Goal: Information Seeking & Learning: Learn about a topic

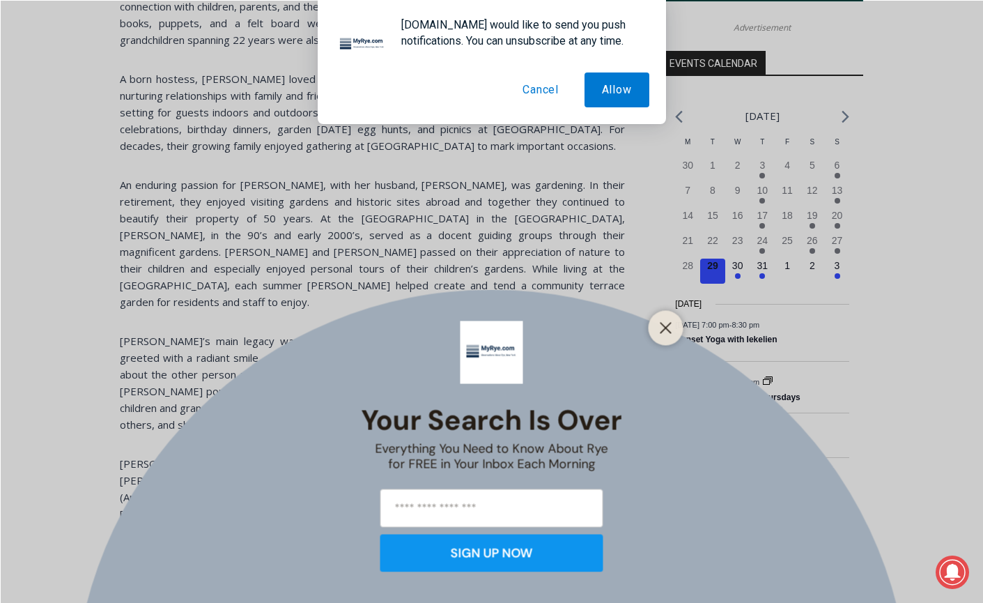
scroll to position [1756, 0]
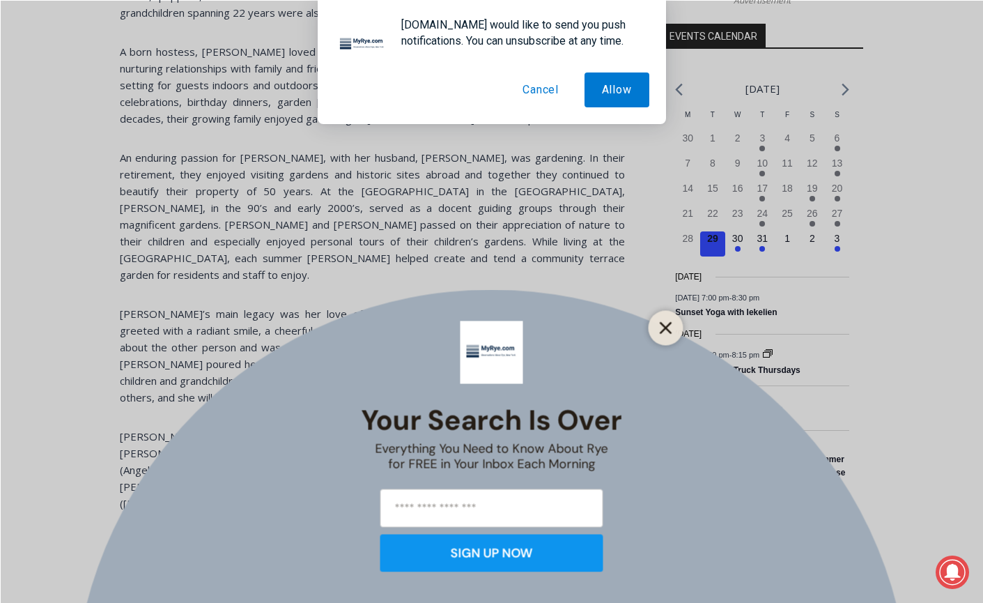
click at [673, 326] on button "Close" at bounding box center [666, 328] width 20 height 20
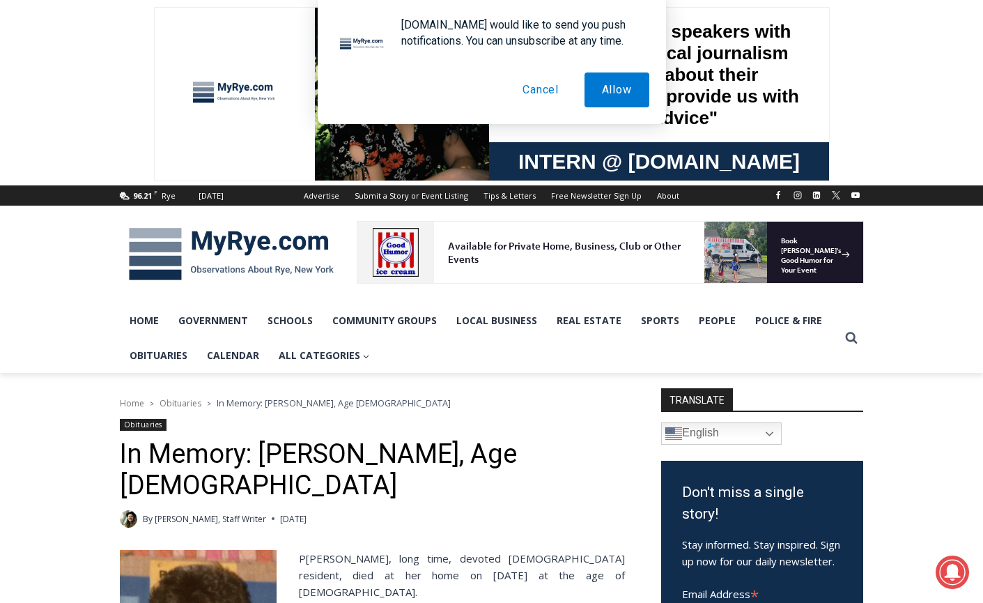
scroll to position [0, 0]
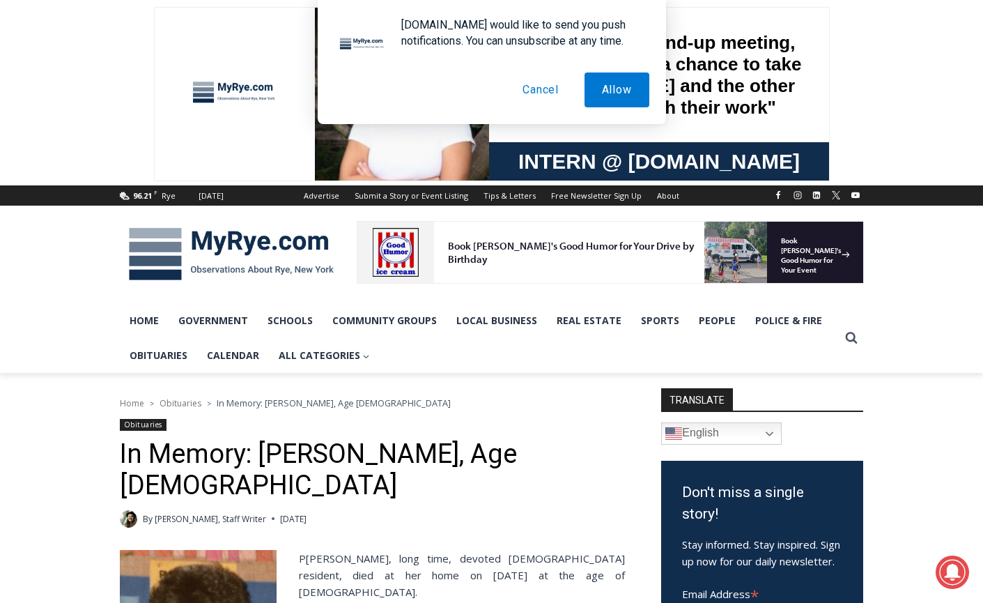
click at [183, 399] on span "Obituaries" at bounding box center [181, 403] width 42 height 12
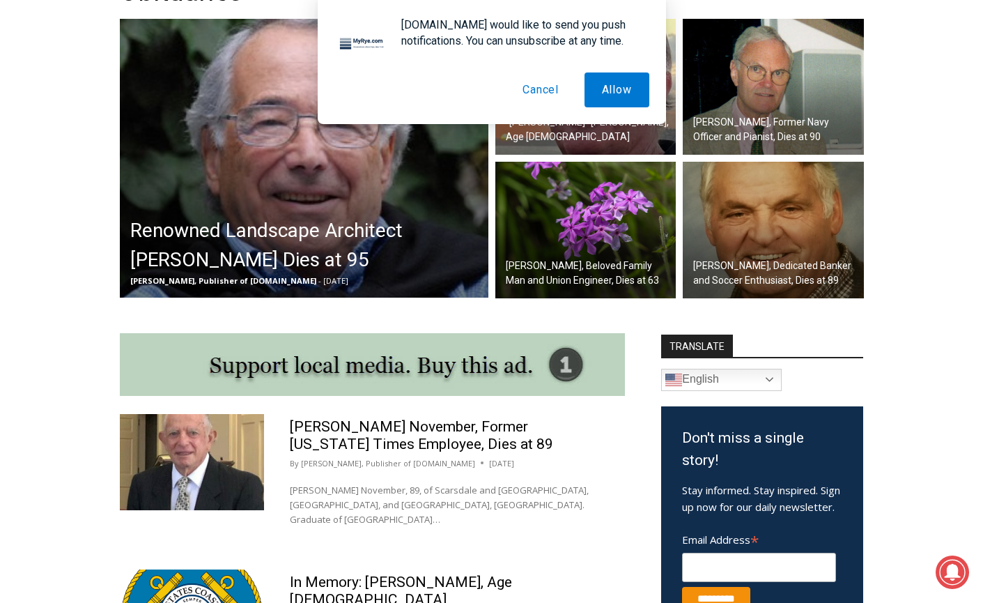
scroll to position [433, 0]
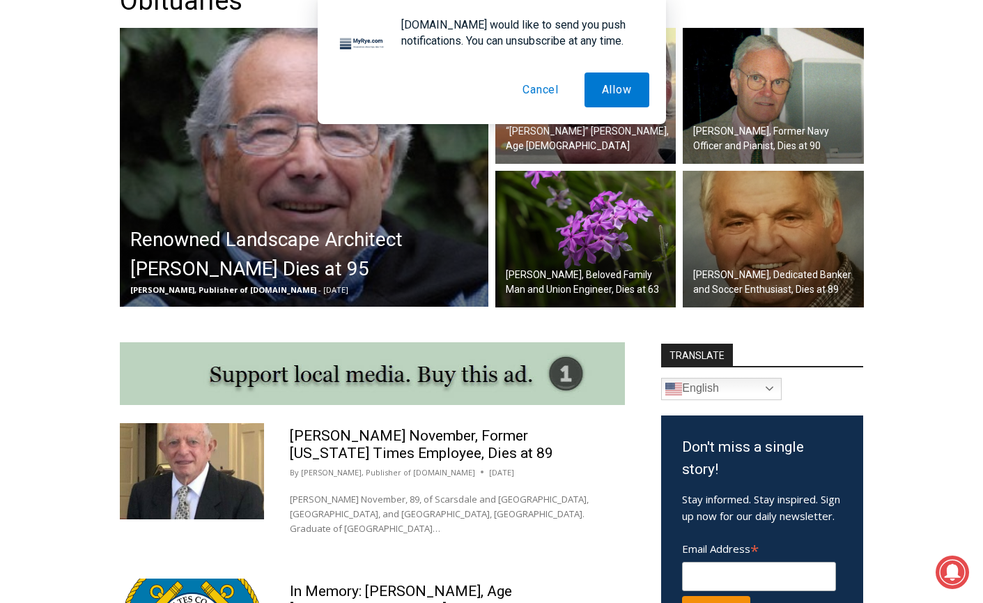
click at [392, 289] on div "Jay Sears, Publisher of MyRye.com - August 10, 2025" at bounding box center [307, 290] width 355 height 13
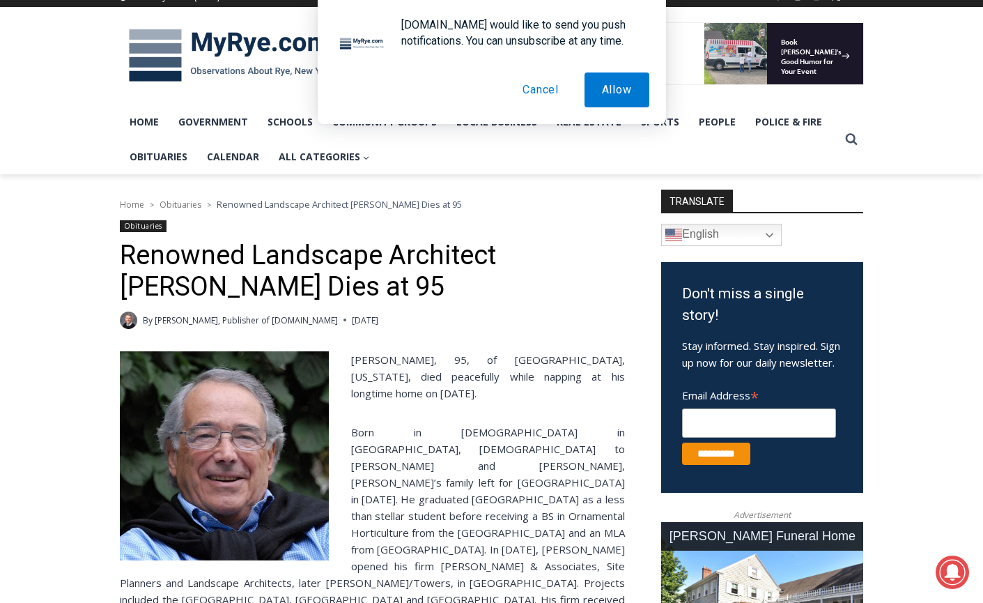
scroll to position [205, 0]
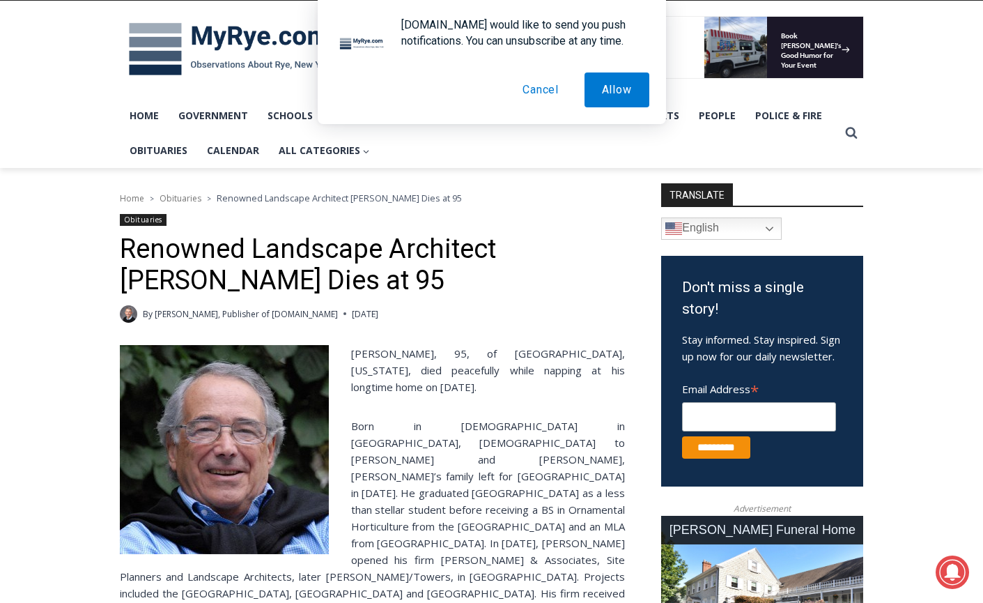
click at [196, 311] on link "[PERSON_NAME], Publisher of [DOMAIN_NAME]" at bounding box center [246, 314] width 183 height 12
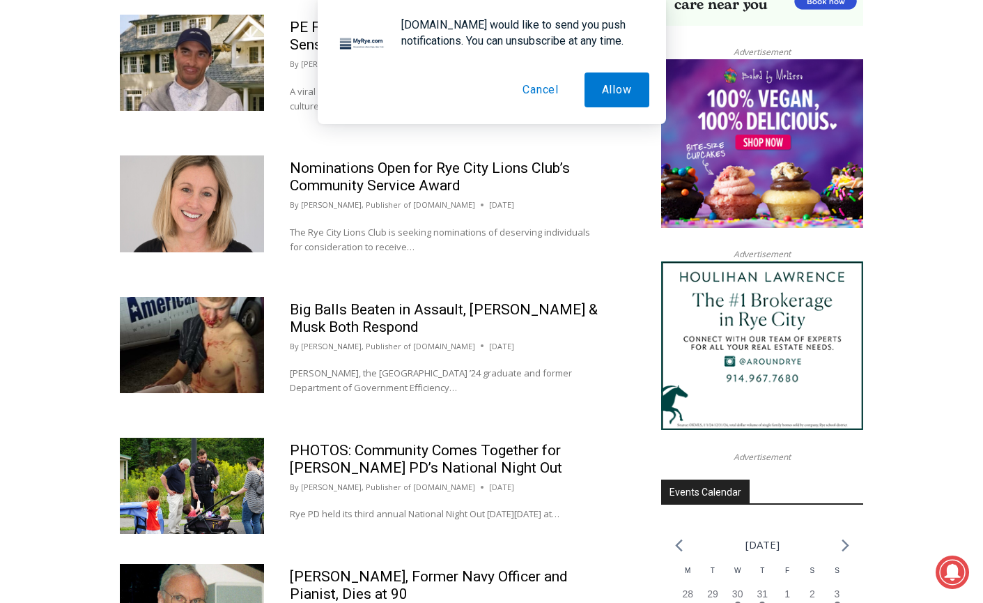
scroll to position [1496, 0]
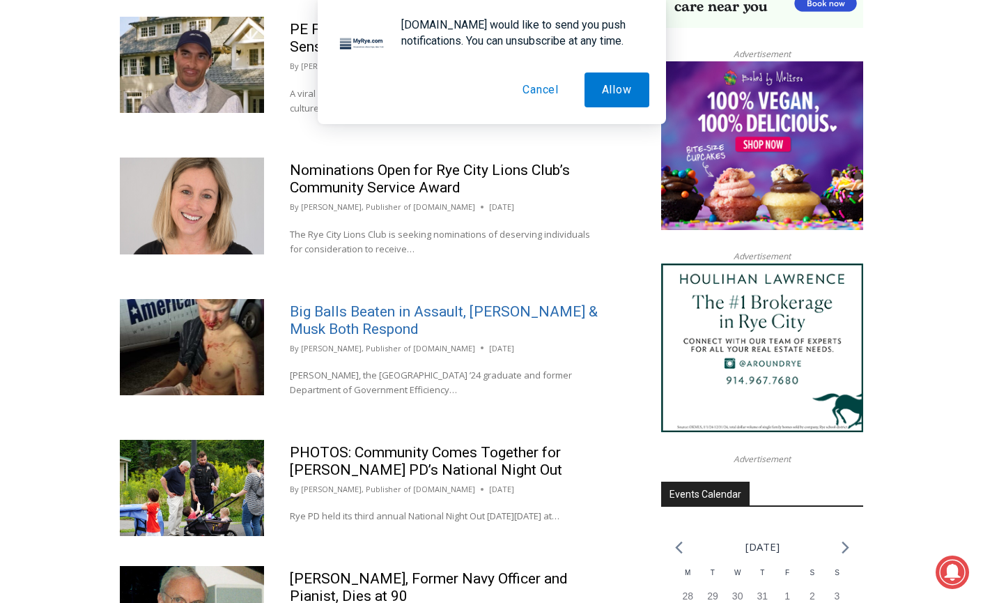
click at [527, 303] on link "Big Balls Beaten in Assault, Trump & Musk Both Respond" at bounding box center [444, 320] width 308 height 34
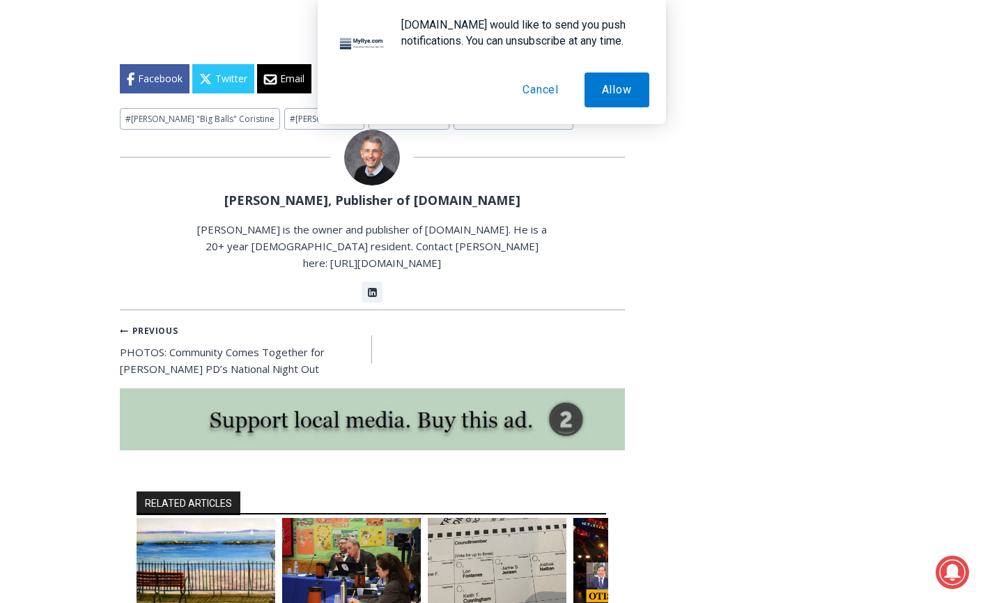
scroll to position [4133, 0]
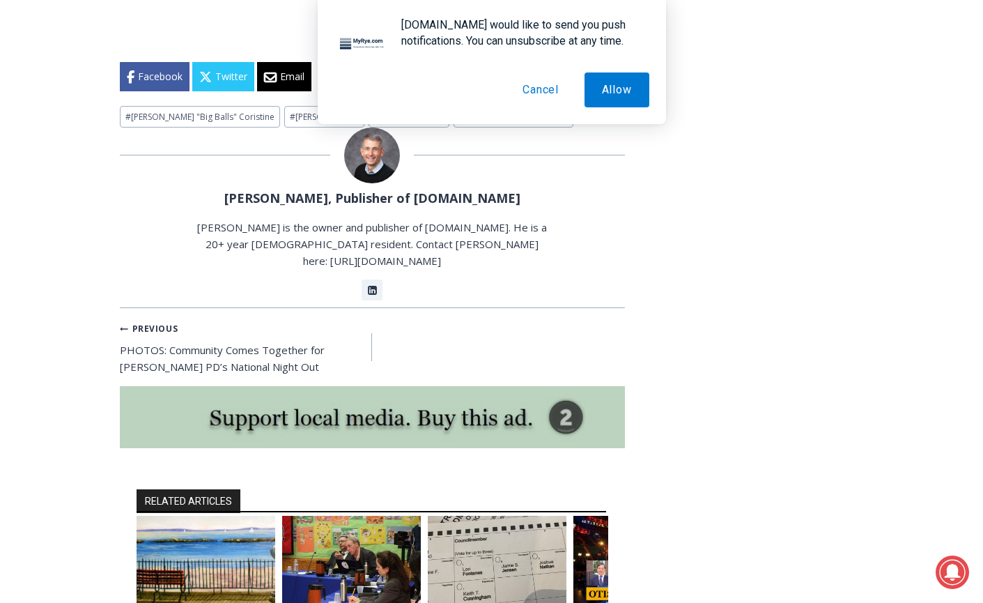
click at [236, 516] on img "1 of 6" at bounding box center [206, 562] width 139 height 93
